Goal: Task Accomplishment & Management: Complete application form

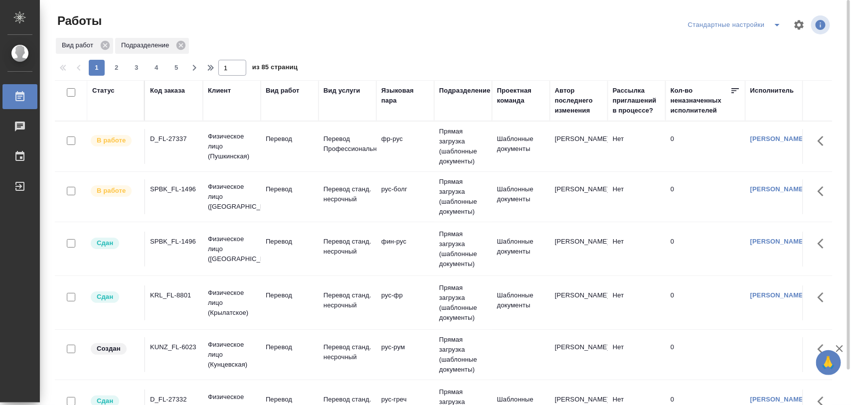
click at [172, 192] on div "SPBK_FL-1496" at bounding box center [174, 189] width 48 height 10
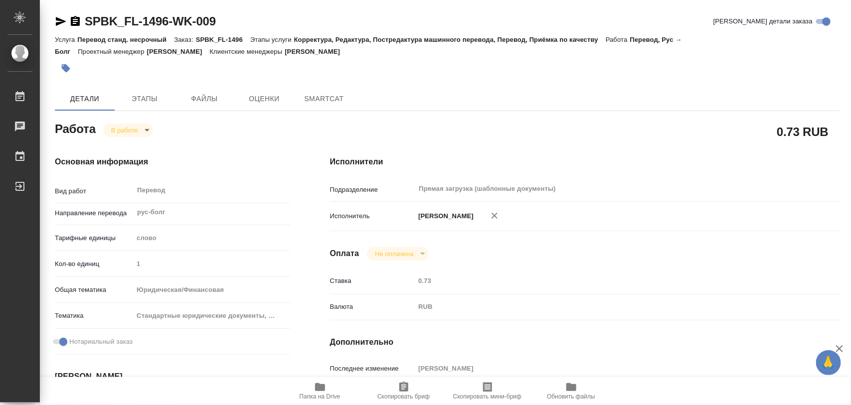
type textarea "x"
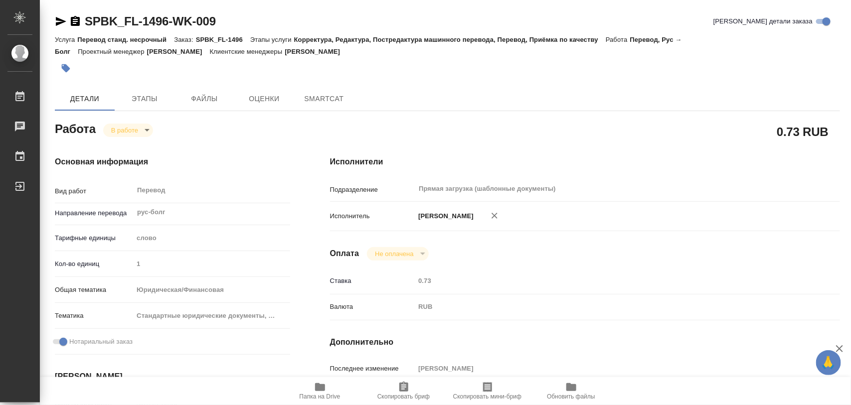
type textarea "x"
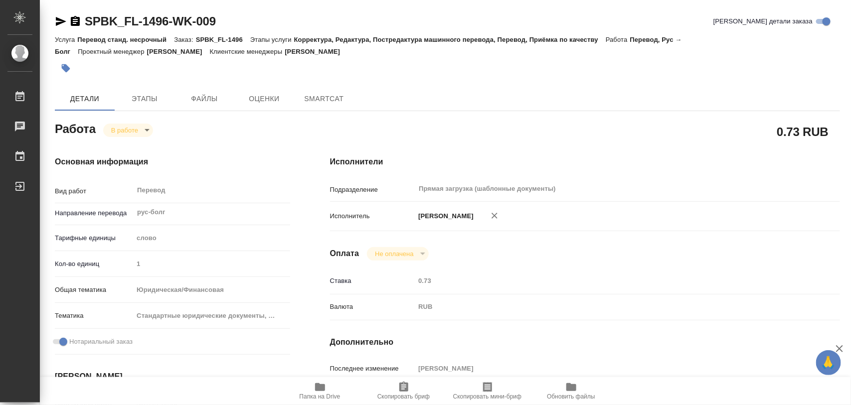
type textarea "x"
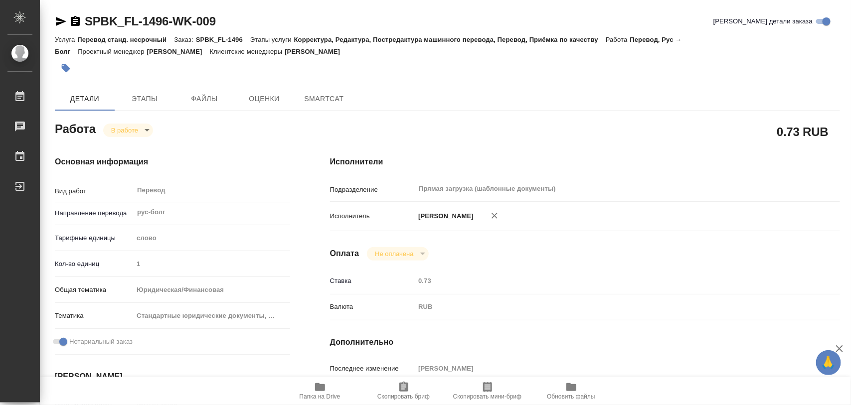
type textarea "x"
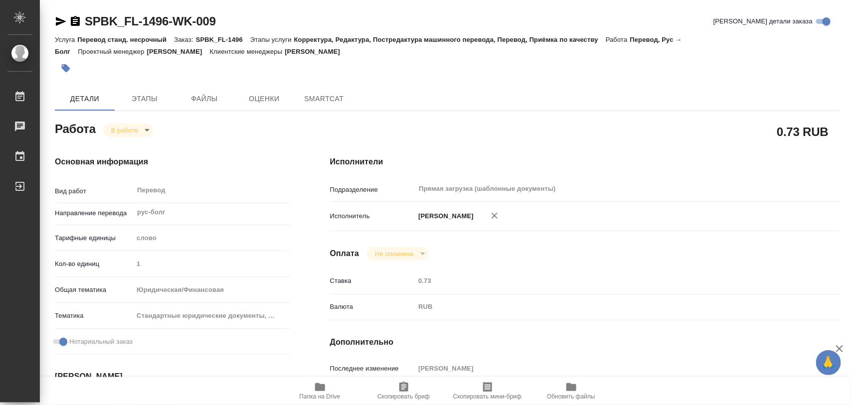
type textarea "x"
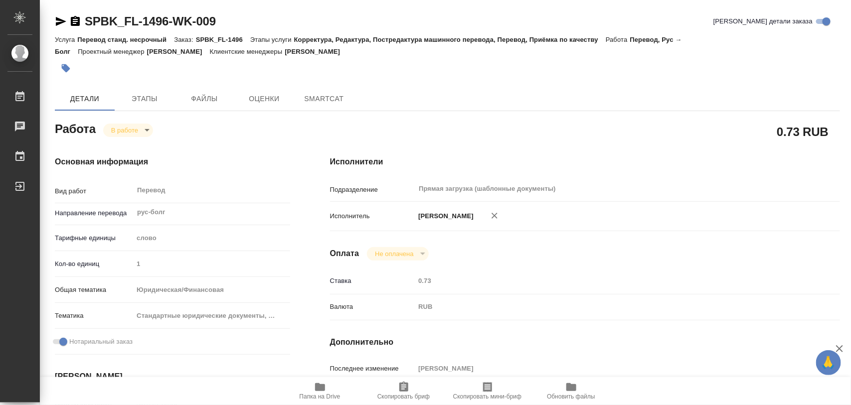
type textarea "x"
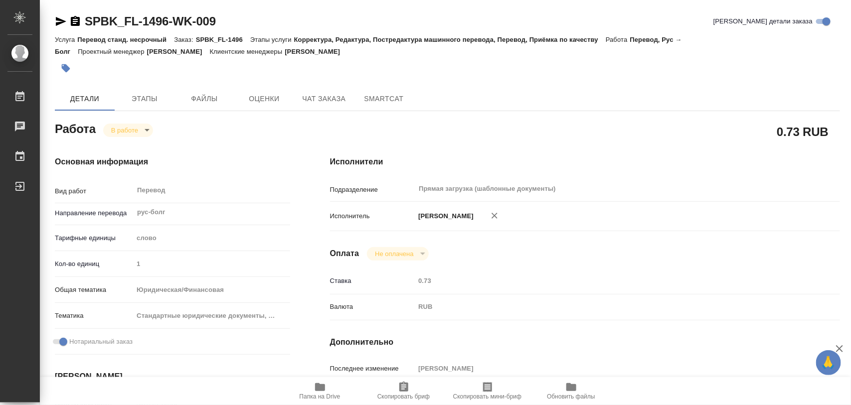
type textarea "x"
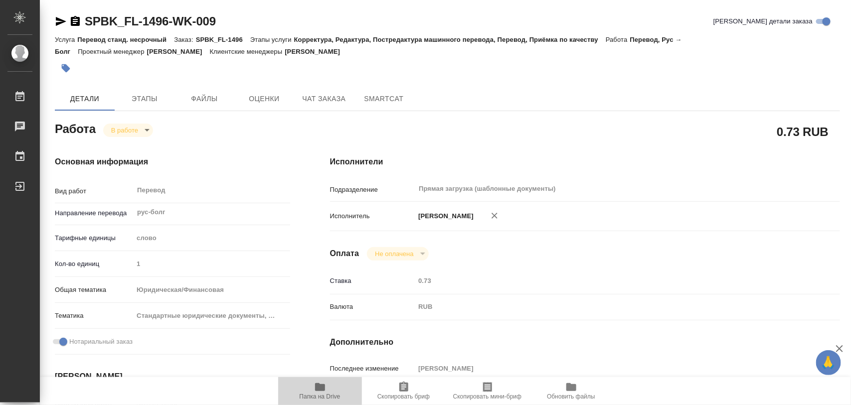
click at [328, 388] on span "Папка на Drive" at bounding box center [320, 390] width 72 height 19
type textarea "x"
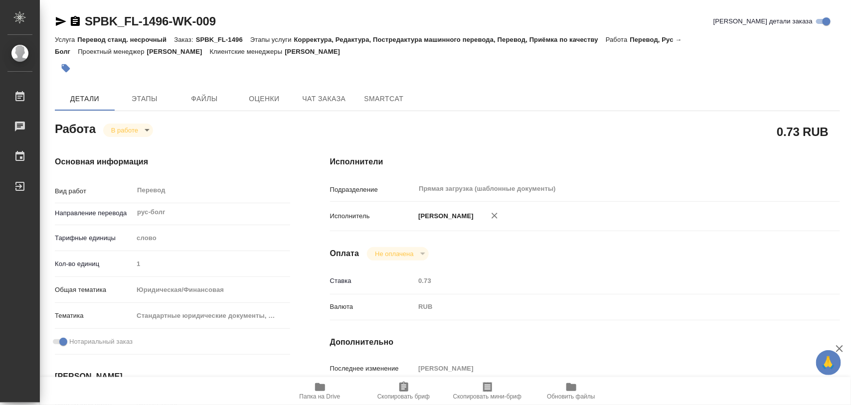
type textarea "x"
click at [327, 387] on span "Папка на Drive" at bounding box center [320, 390] width 72 height 19
